Goal: Task Accomplishment & Management: Complete application form

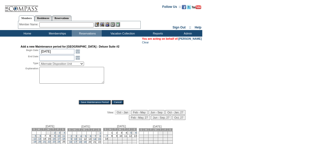
click at [48, 79] on textarea at bounding box center [71, 75] width 65 height 17
paste textarea "Strategic budgeting block. Reach out to AU with any questions - DH"
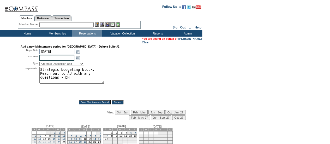
type textarea "Strategic budgeting block. Reach out to AU with any questions - DH"
click at [52, 53] on input "[DATE]" at bounding box center [56, 51] width 35 height 5
type input "11/30"
type input "[DATE]"
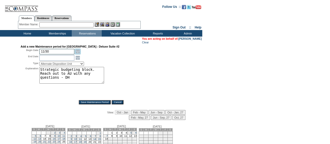
type input "[DATE]"
type input "12/5"
type input "[DATE]"
select select "PropMaintInventoryRelease"
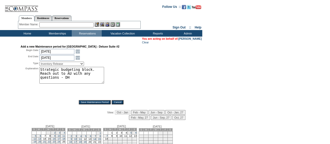
click at [126, 63] on div "Type: Alternate Disposition Unit Business Hold Disposition Exclusive Alliance P…" at bounding box center [101, 63] width 161 height 5
click at [94, 102] on input "Save Maintenance Period" at bounding box center [95, 102] width 32 height 4
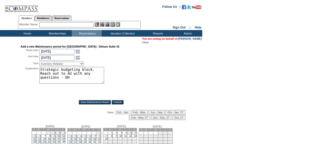
click at [94, 102] on input "Save Maintenance Period" at bounding box center [95, 102] width 32 height 4
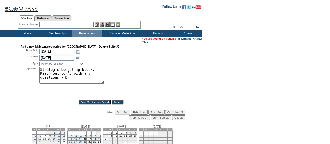
click at [94, 102] on input "Save Maintenance Period" at bounding box center [95, 102] width 32 height 4
click at [63, 57] on input "[DATE]" at bounding box center [56, 57] width 35 height 5
click at [62, 54] on input "[DATE]" at bounding box center [56, 51] width 35 height 5
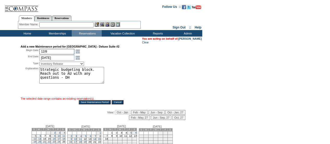
type input "12/8"
type input "[DATE]"
type input "12/15"
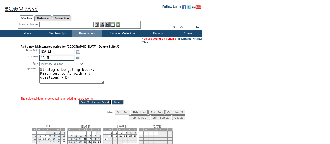
type input "[DATE]"
click at [93, 102] on input "Save Maintenance Period" at bounding box center [95, 102] width 32 height 4
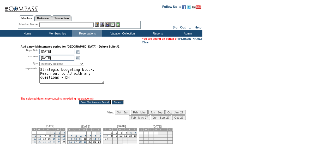
click at [93, 102] on input "Save Maintenance Period" at bounding box center [95, 102] width 32 height 4
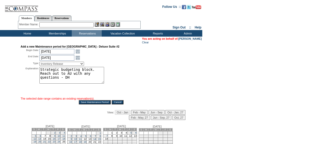
click at [93, 102] on input "Save Maintenance Period" at bounding box center [95, 102] width 32 height 4
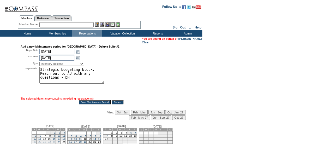
click at [133, 74] on div "Explanation: Strategic budgeting block. Reach out to AU with any questions - DH…" at bounding box center [101, 81] width 161 height 29
click at [90, 78] on textarea "Strategic budgeting block. Reach out to AU with any questions - DH" at bounding box center [71, 75] width 65 height 17
click at [89, 77] on textarea "Strategic budgeting block. Reach out to AU with any questions - DH" at bounding box center [71, 75] width 65 height 17
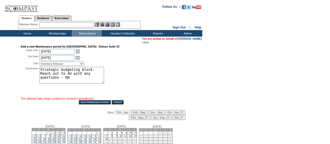
click at [136, 72] on div "Explanation: Strategic budgeting block. Reach out to AU with any questions - DH…" at bounding box center [101, 81] width 161 height 29
